Goal: Book appointment/travel/reservation

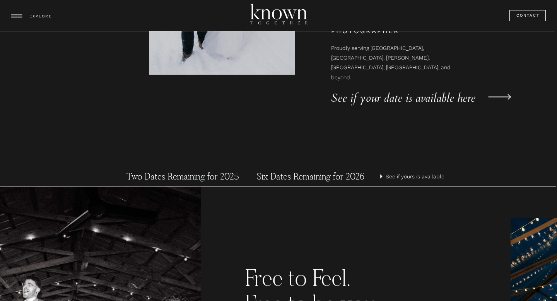
scroll to position [354, 0]
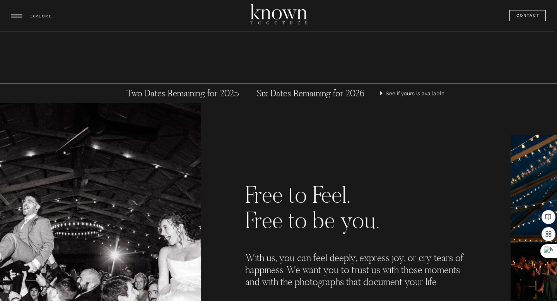
click at [332, 96] on h3 "Six Dates Remaining for 2026" at bounding box center [311, 94] width 144 height 12
click at [419, 93] on p "See if yours is available" at bounding box center [416, 94] width 61 height 10
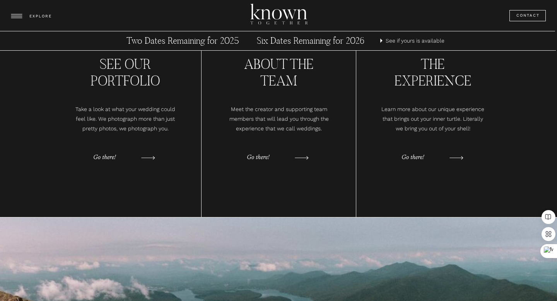
scroll to position [644, 0]
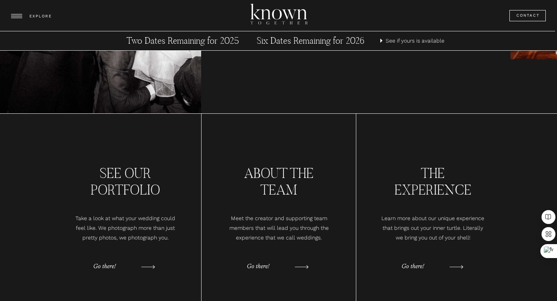
click at [108, 269] on p "Go there!" at bounding box center [112, 267] width 39 height 12
